Goal: Task Accomplishment & Management: Complete application form

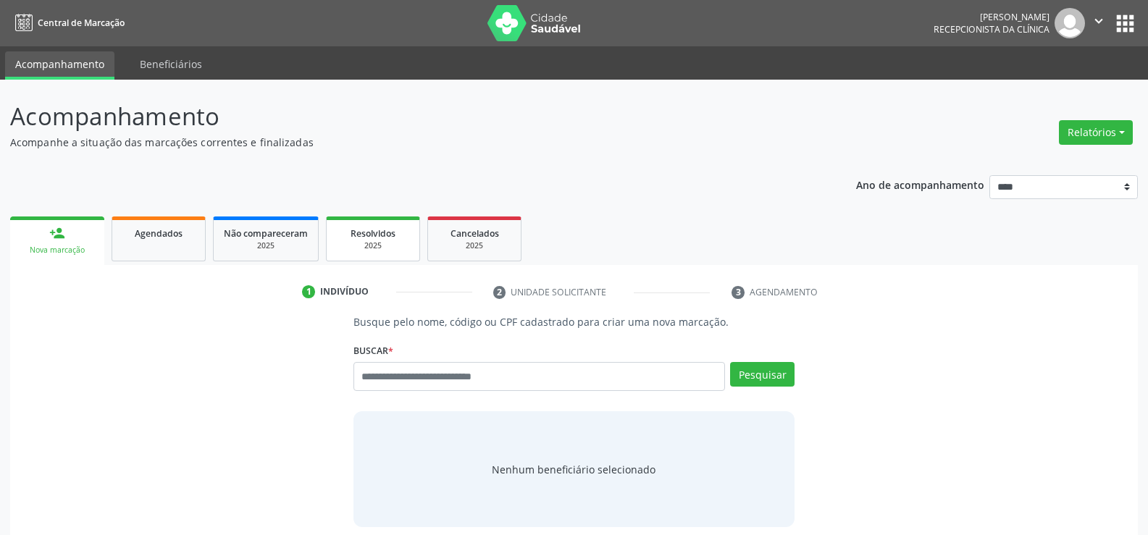
click at [403, 244] on div "2025" at bounding box center [373, 245] width 72 height 11
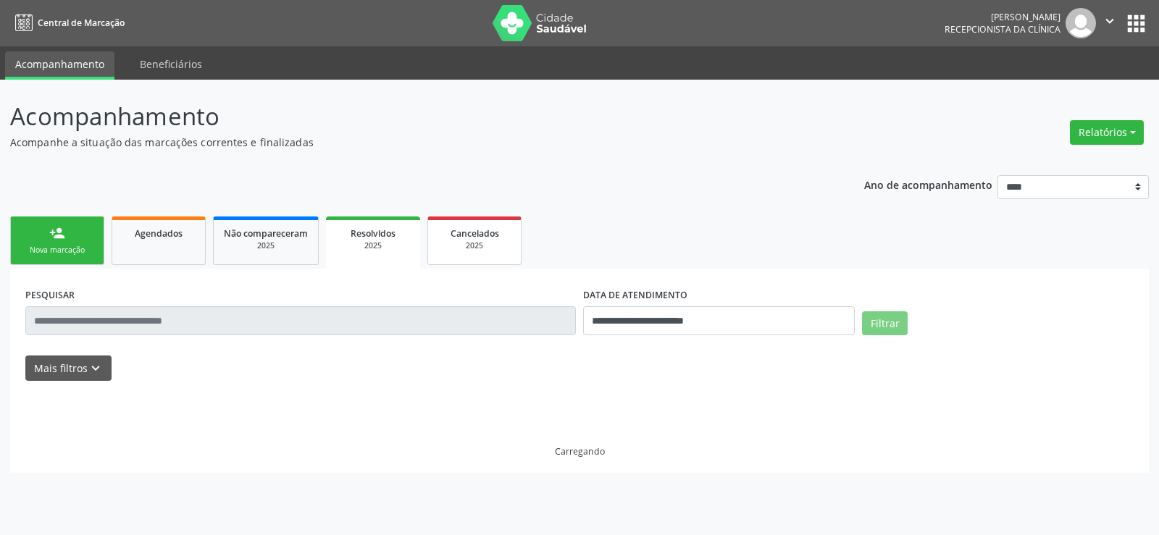
click at [459, 243] on div "2025" at bounding box center [474, 245] width 72 height 11
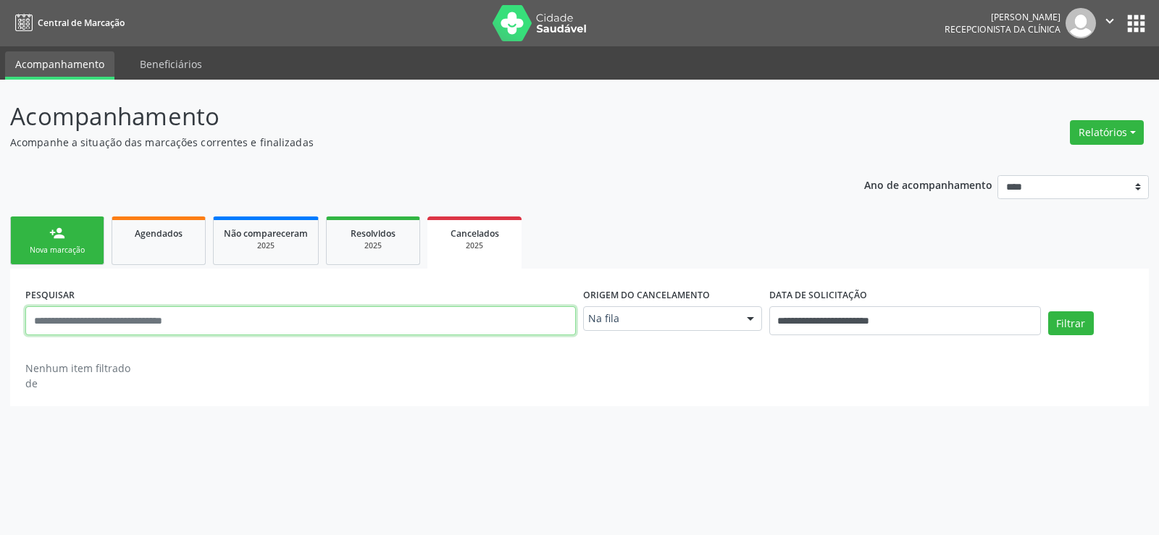
click at [216, 322] on input "text" at bounding box center [300, 320] width 550 height 29
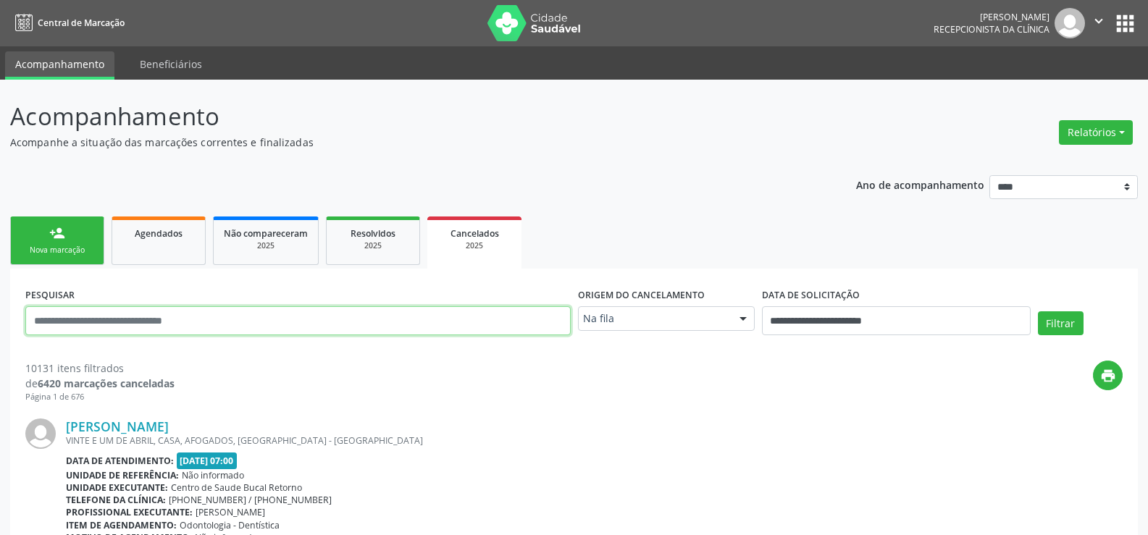
click at [216, 322] on input "text" at bounding box center [297, 320] width 545 height 29
type input "**********"
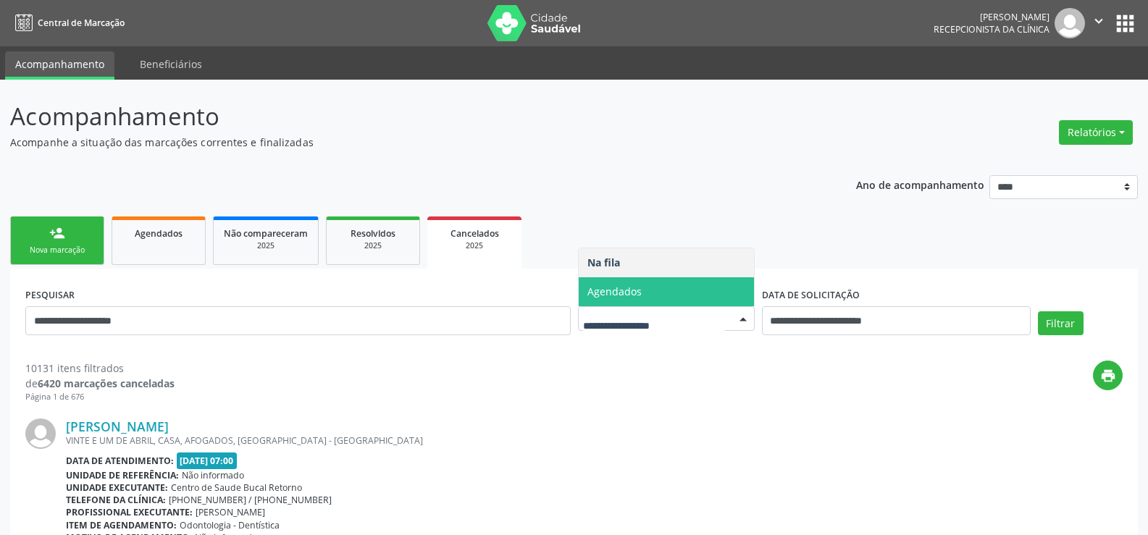
click at [625, 304] on span "Agendados" at bounding box center [666, 291] width 175 height 29
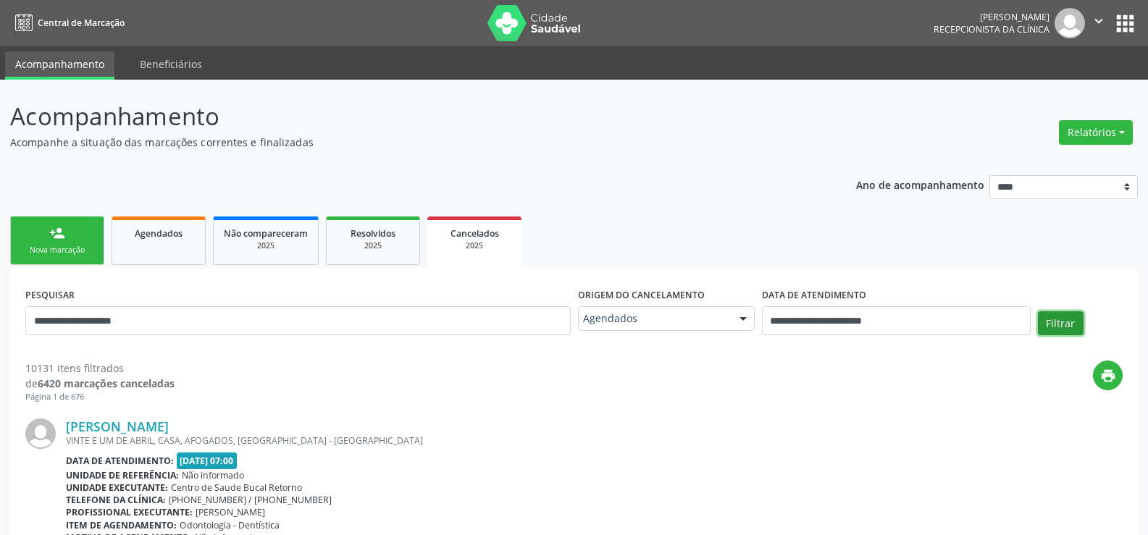
click at [1061, 311] on button "Filtrar" at bounding box center [1061, 323] width 46 height 25
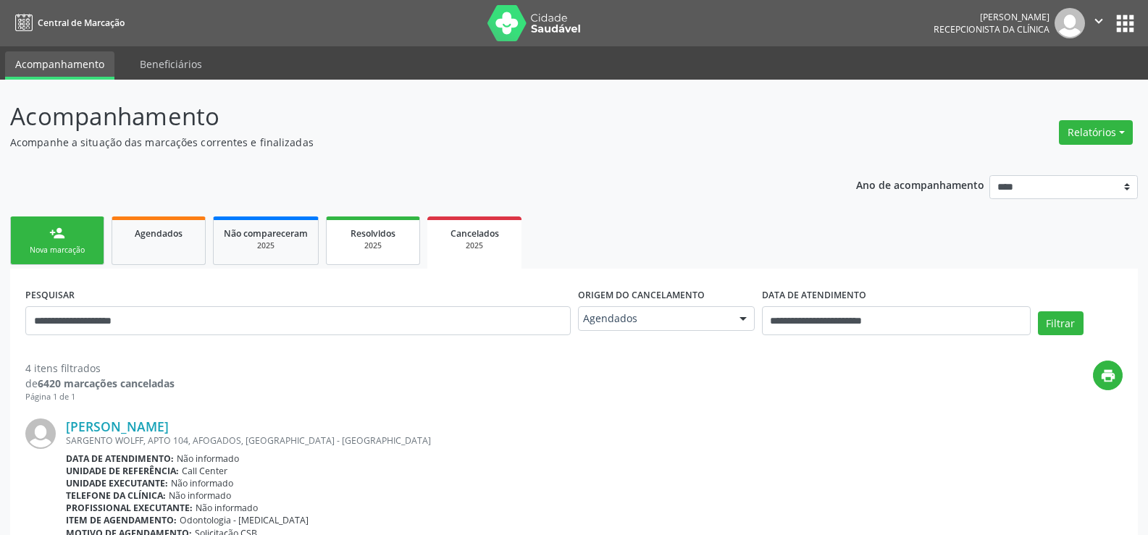
click at [374, 251] on div "2025" at bounding box center [373, 245] width 72 height 11
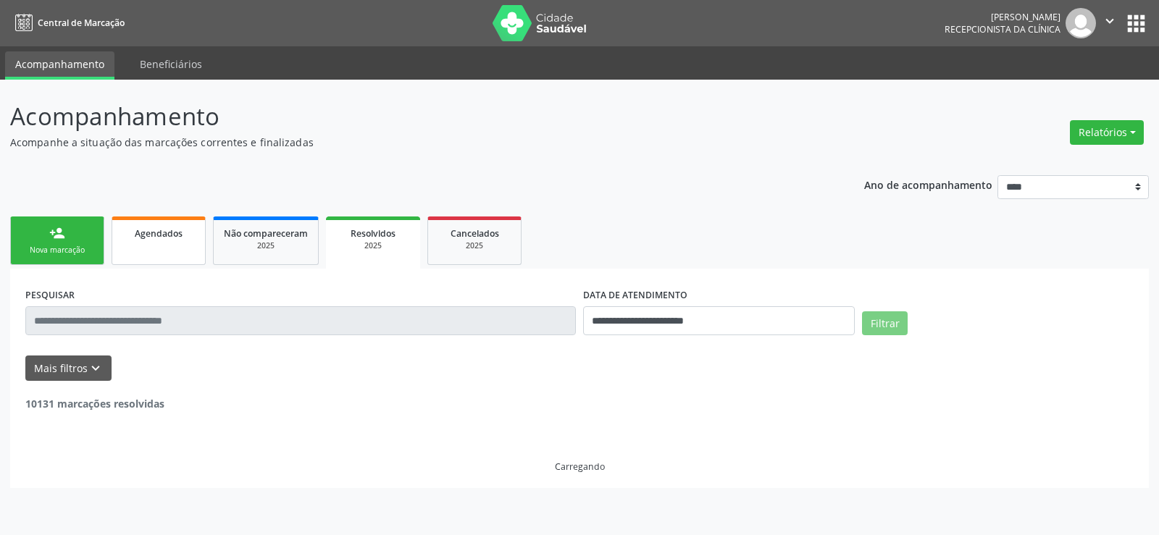
click at [169, 240] on div "Agendados" at bounding box center [158, 232] width 72 height 15
click at [168, 321] on input "text" at bounding box center [300, 320] width 550 height 29
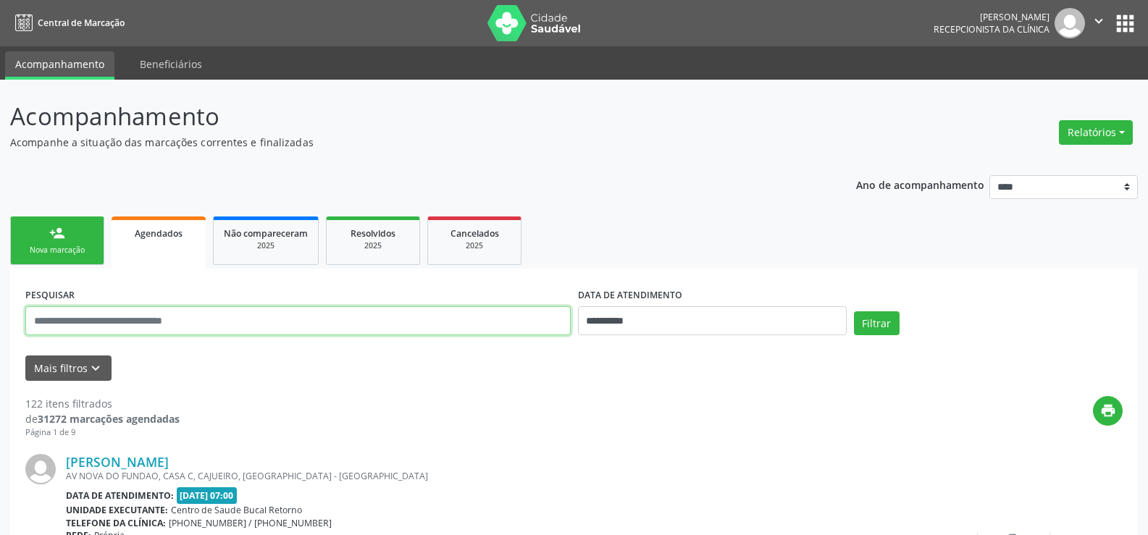
click at [168, 319] on input "text" at bounding box center [297, 320] width 545 height 29
paste input "*"
click at [168, 319] on input "text" at bounding box center [297, 320] width 545 height 29
type input "**********"
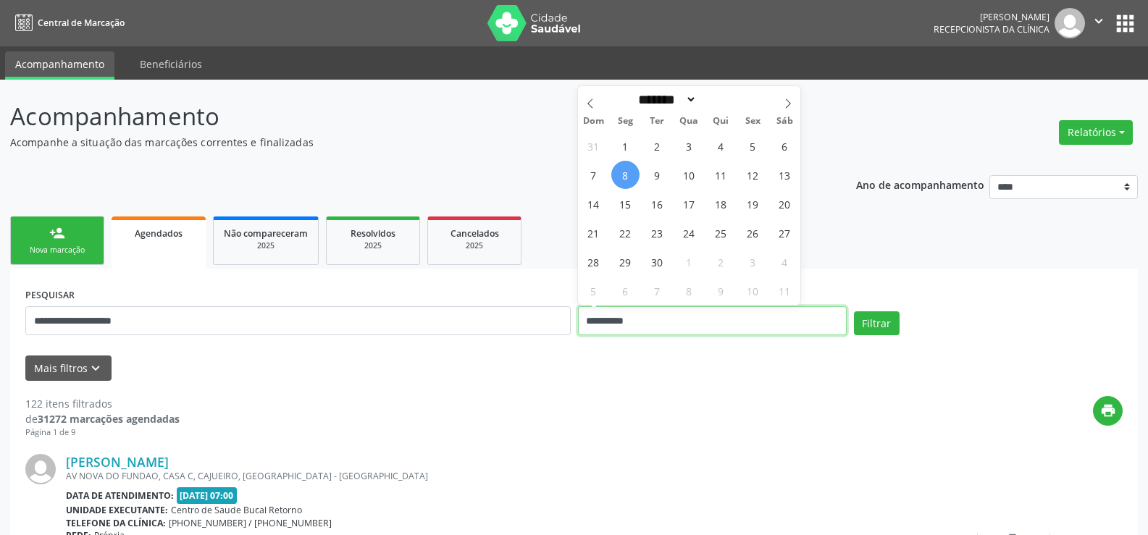
click at [631, 319] on input "**********" at bounding box center [712, 320] width 269 height 29
drag, startPoint x: 658, startPoint y: 327, endPoint x: 547, endPoint y: 330, distance: 110.8
click at [547, 330] on div "**********" at bounding box center [574, 315] width 1104 height 62
click at [854, 311] on button "Filtrar" at bounding box center [877, 323] width 46 height 25
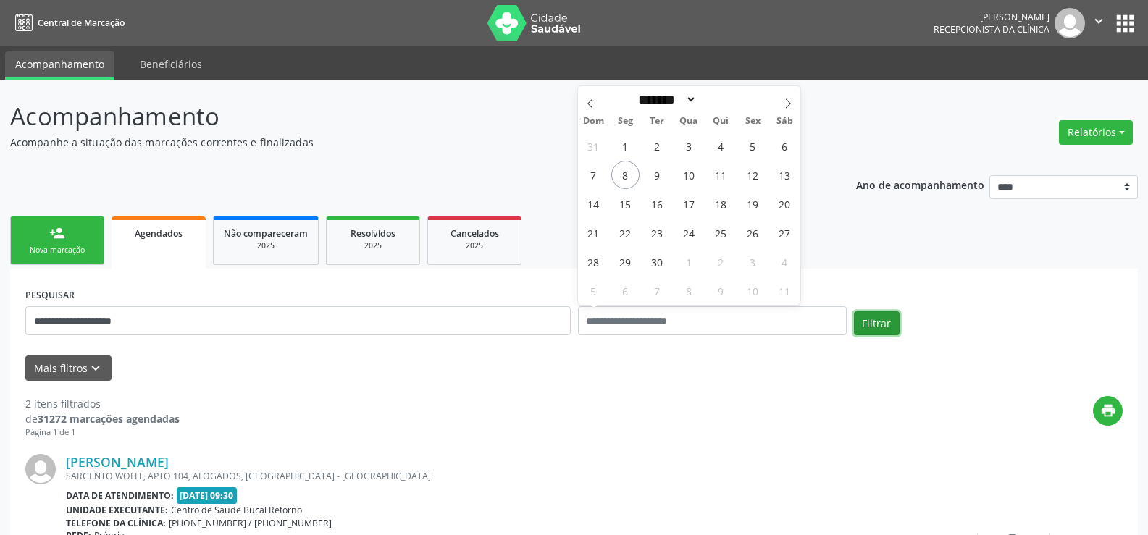
click at [877, 324] on button "Filtrar" at bounding box center [877, 323] width 46 height 25
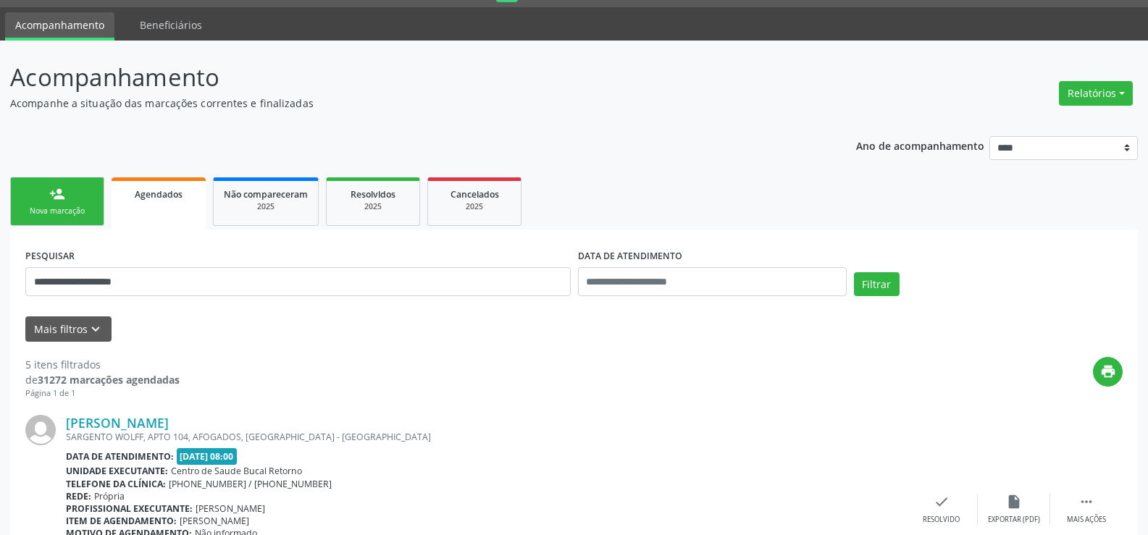
scroll to position [7, 0]
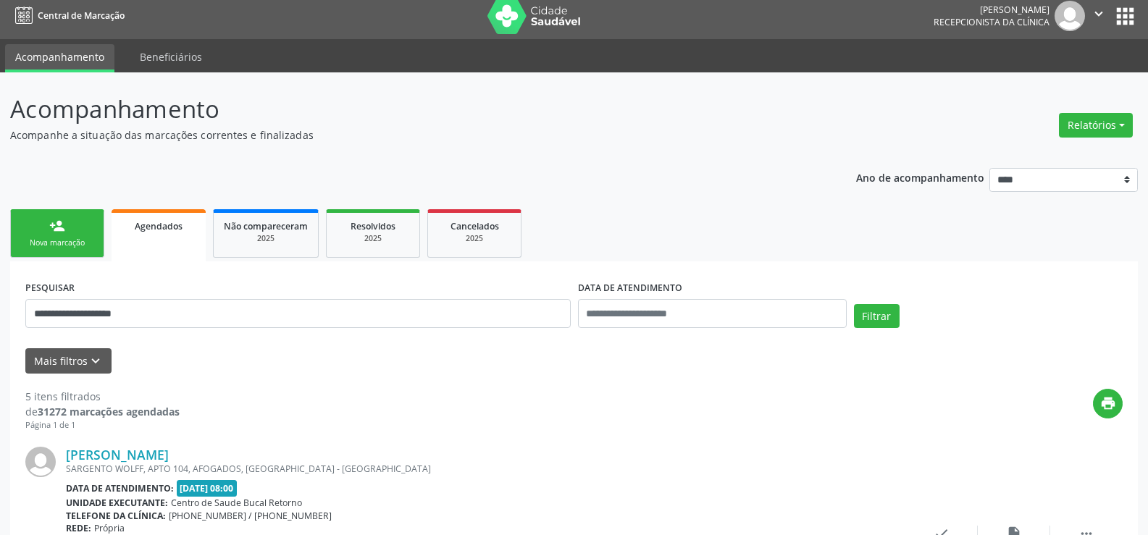
click at [66, 218] on link "person_add Nova marcação" at bounding box center [57, 233] width 94 height 49
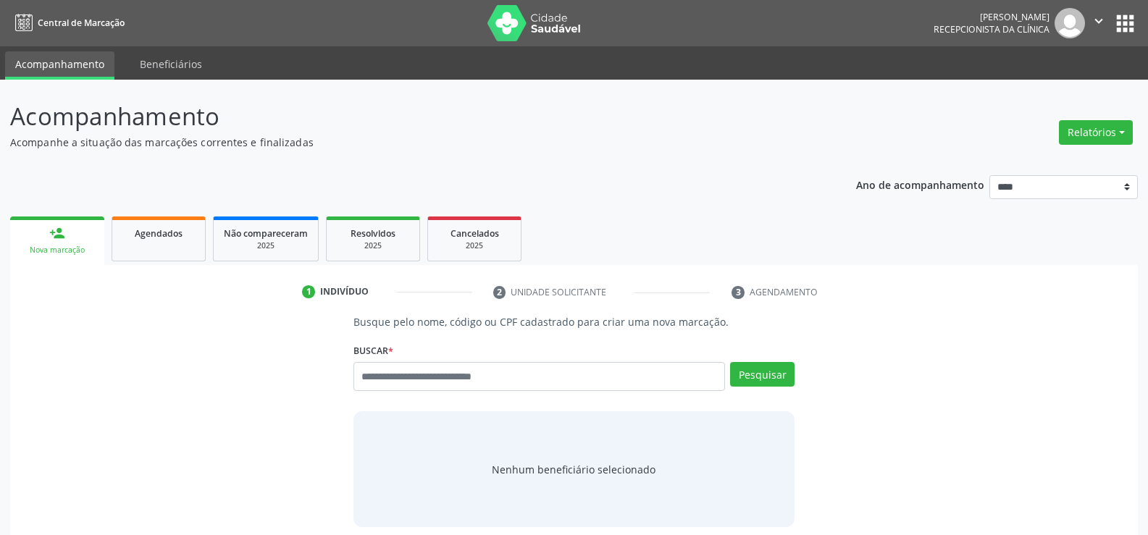
click at [369, 380] on input "text" at bounding box center [538, 376] width 371 height 29
type input "**********"
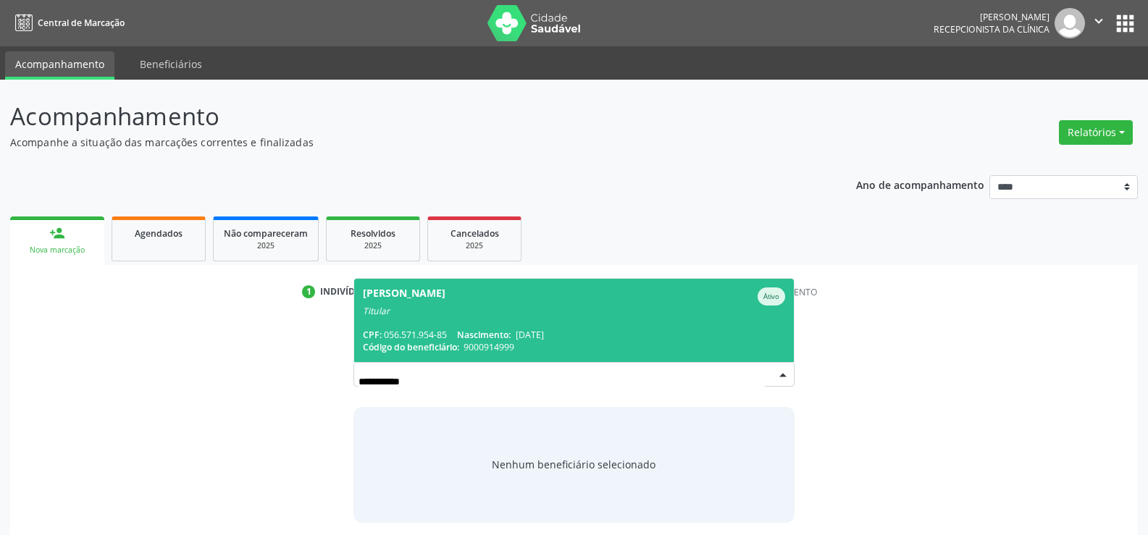
click at [420, 317] on span "[PERSON_NAME] Ativo Titular CPF: 056.571.954-85 Nascimento: [DATE] Código do be…" at bounding box center [574, 320] width 440 height 83
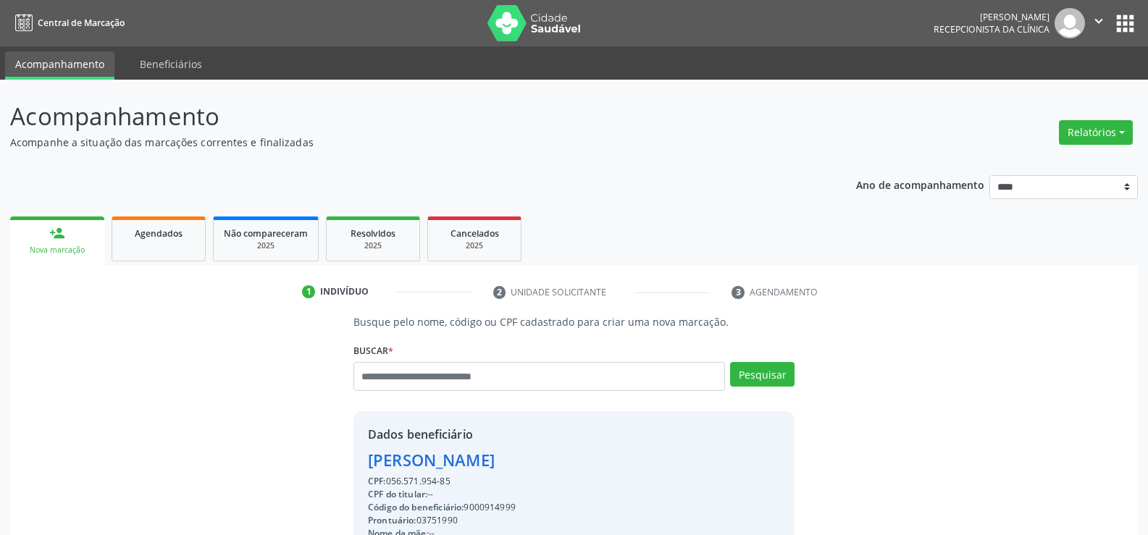
drag, startPoint x: 452, startPoint y: 484, endPoint x: 352, endPoint y: 455, distance: 103.8
click at [352, 455] on div "Busque pelo nome, código ou CPF cadastrado para criar uma nova marcação. [GEOGR…" at bounding box center [573, 501] width 461 height 375
copy div "[PERSON_NAME] CPF: 056.571.954-85"
click at [398, 377] on input "text" at bounding box center [538, 376] width 371 height 29
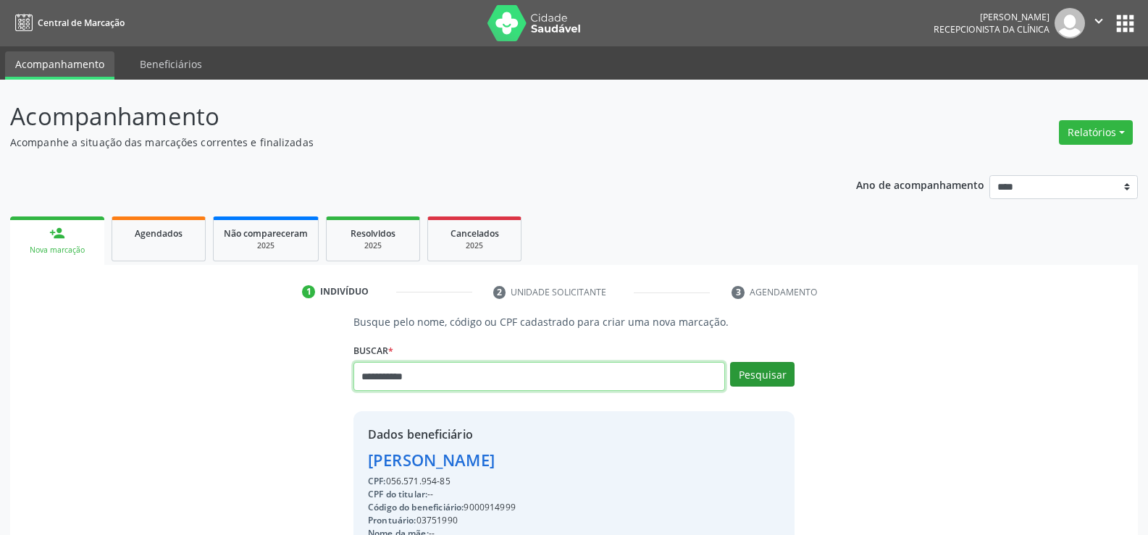
type input "**********"
click at [758, 371] on button "Pesquisar" at bounding box center [762, 374] width 64 height 25
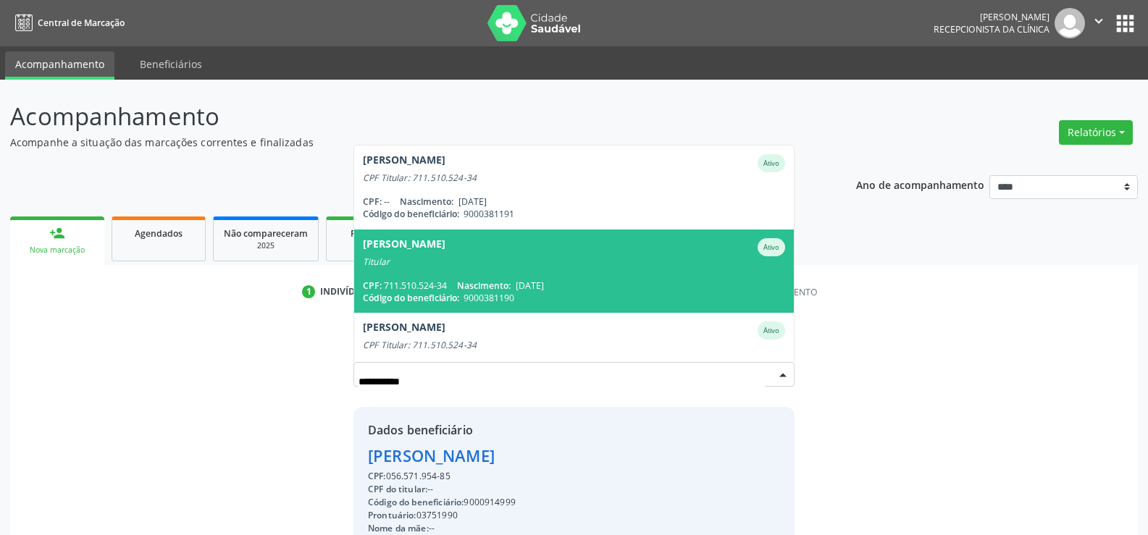
click at [441, 274] on span "[PERSON_NAME] Ativo Titular CPF: 711.510.524-34 Nascimento: [DATE] Código do be…" at bounding box center [574, 271] width 440 height 83
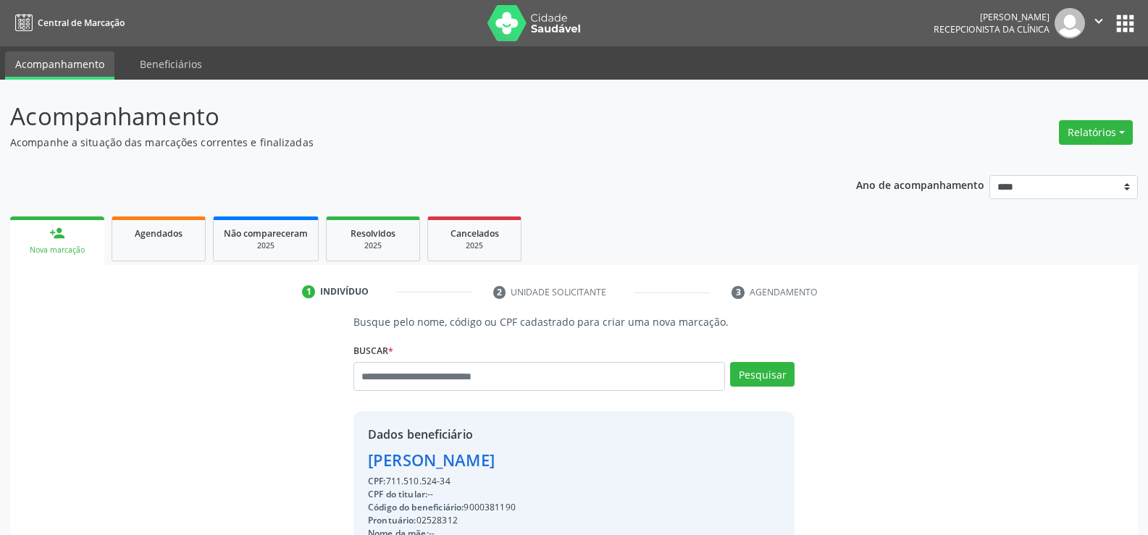
drag, startPoint x: 458, startPoint y: 487, endPoint x: 358, endPoint y: 461, distance: 103.3
click at [461, 476] on div "CPF: 711.510.524-34" at bounding box center [513, 481] width 290 height 13
click at [469, 487] on div "CPF: 711.510.524-34" at bounding box center [513, 481] width 290 height 13
drag, startPoint x: 456, startPoint y: 479, endPoint x: 352, endPoint y: 458, distance: 106.4
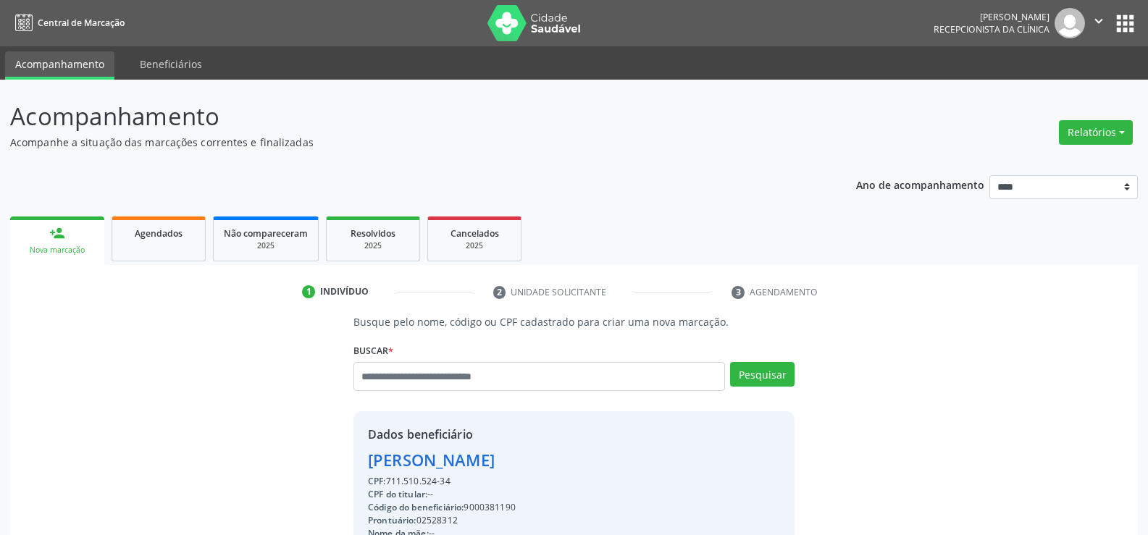
click at [352, 458] on div "Busque pelo nome, código ou CPF cadastrado para criar uma nova marcação. [GEOGR…" at bounding box center [573, 501] width 461 height 375
copy div "[PERSON_NAME] CPF: 711.510.524-34"
click at [377, 373] on input "text" at bounding box center [538, 376] width 371 height 29
type input "**********"
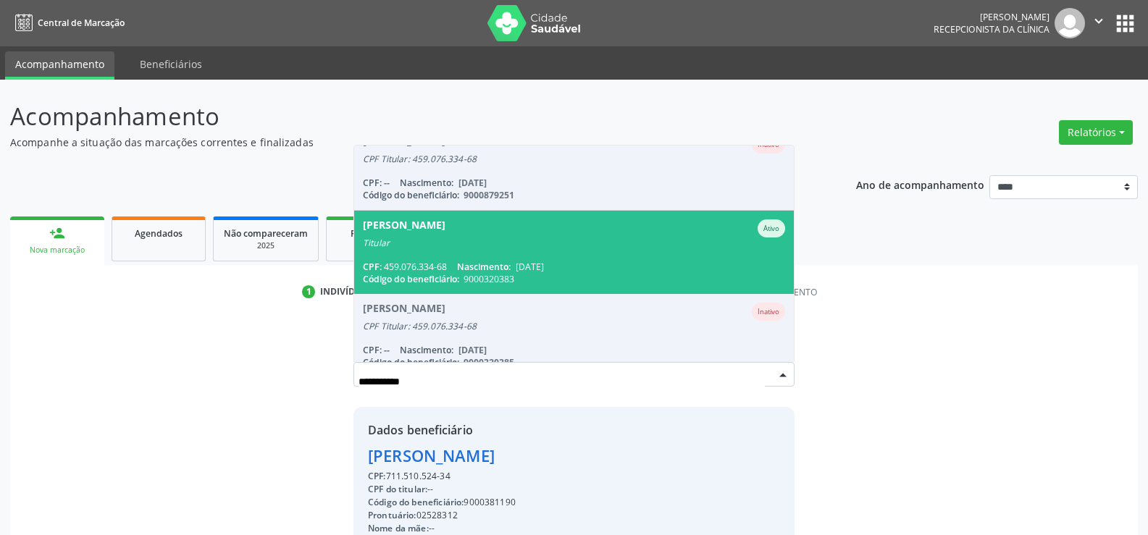
scroll to position [119, 0]
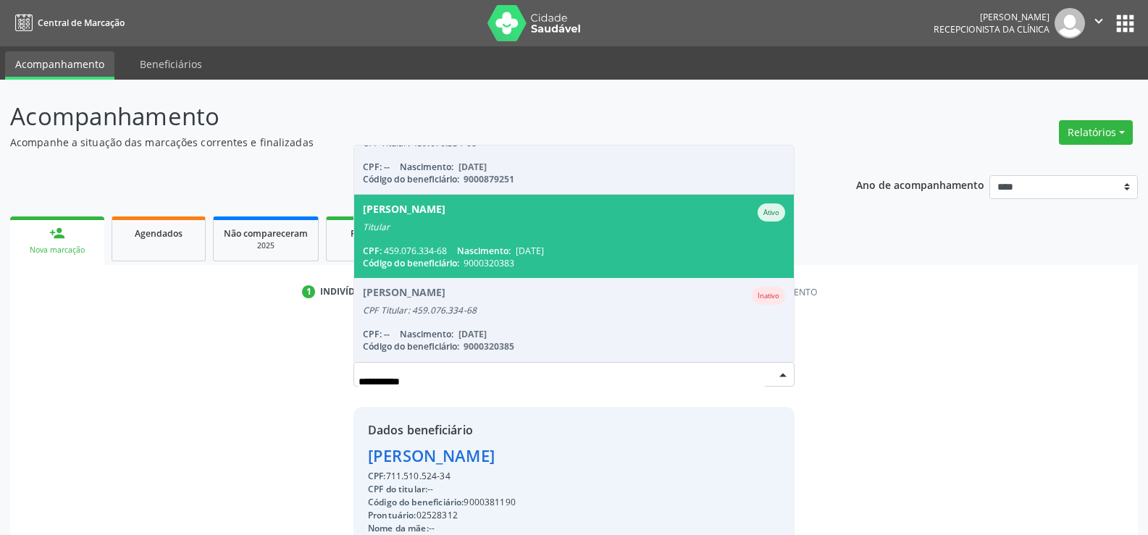
click at [529, 237] on span "[PERSON_NAME] Ativo Titular CPF: 459.076.334-68 Nascimento: [DATE] Código do be…" at bounding box center [574, 236] width 440 height 83
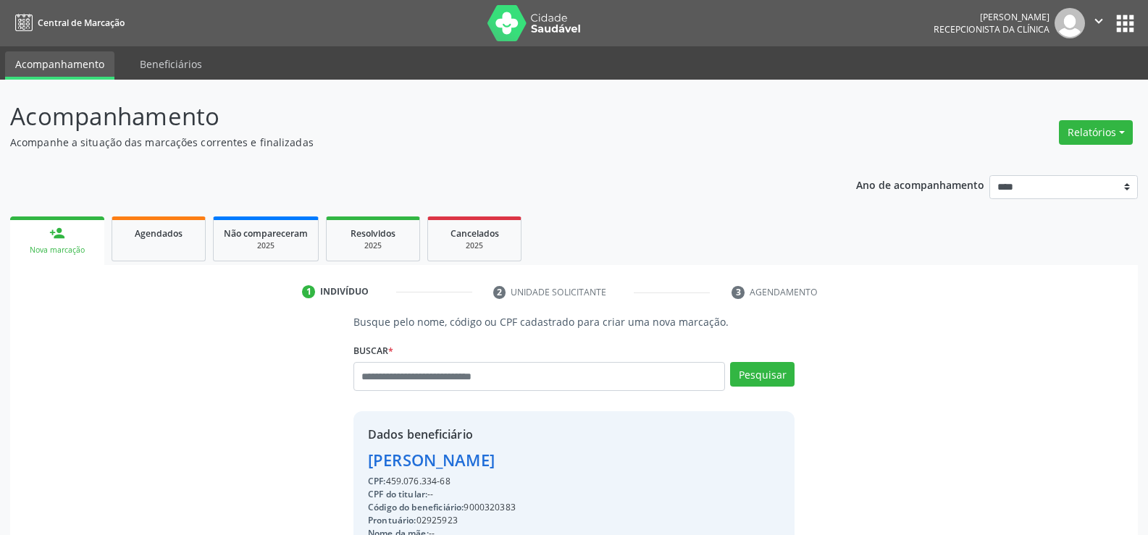
drag, startPoint x: 458, startPoint y: 484, endPoint x: 329, endPoint y: 463, distance: 129.9
click at [329, 463] on div "Busque pelo nome, código ou CPF cadastrado para criar uma nova marcação. [GEOGR…" at bounding box center [573, 501] width 1107 height 375
copy div "[PERSON_NAME] CPF: 459.076.334-68"
